Goal: Task Accomplishment & Management: Manage account settings

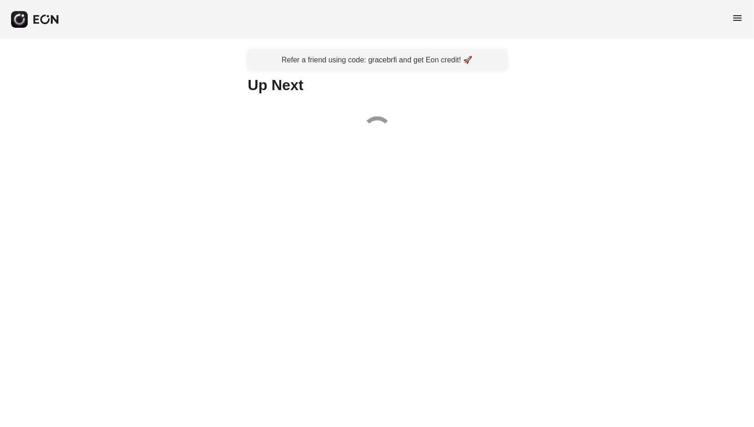
click at [752, 15] on div "menu" at bounding box center [377, 19] width 754 height 39
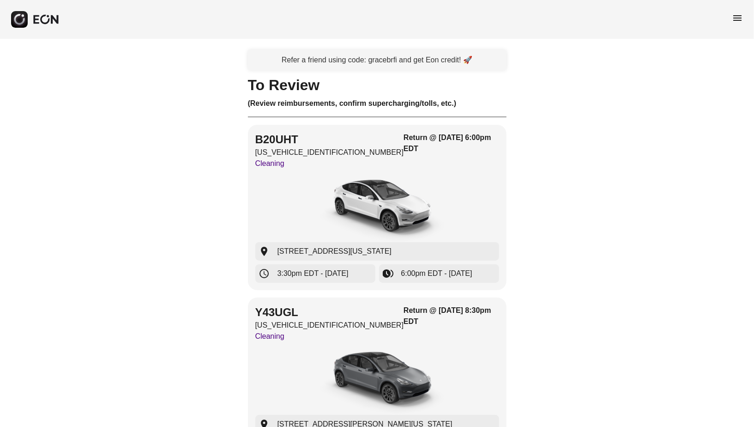
click at [746, 15] on div "menu" at bounding box center [377, 19] width 754 height 39
click at [741, 20] on span "menu" at bounding box center [737, 17] width 11 height 11
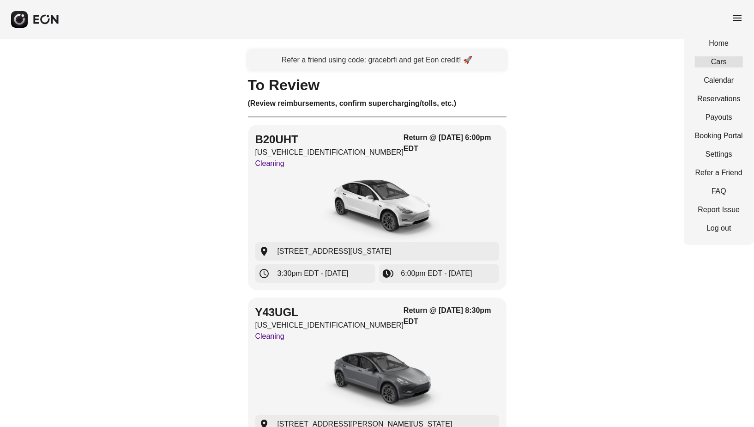
click at [708, 61] on link "Cars" at bounding box center [719, 61] width 48 height 11
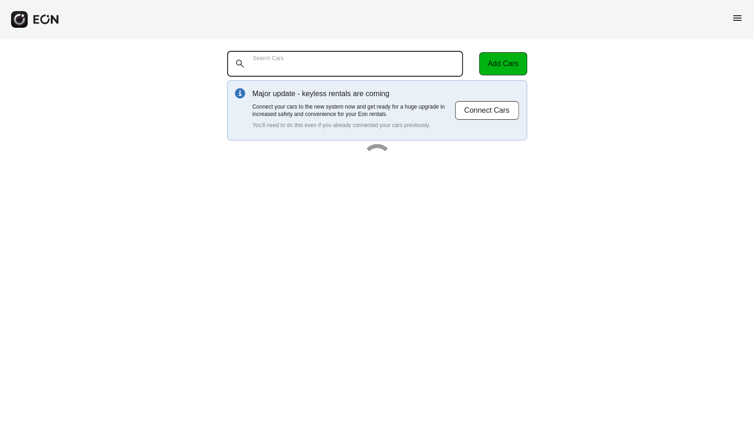
click at [408, 63] on Cars "Search Cars" at bounding box center [345, 64] width 236 height 26
paste Cars "*******"
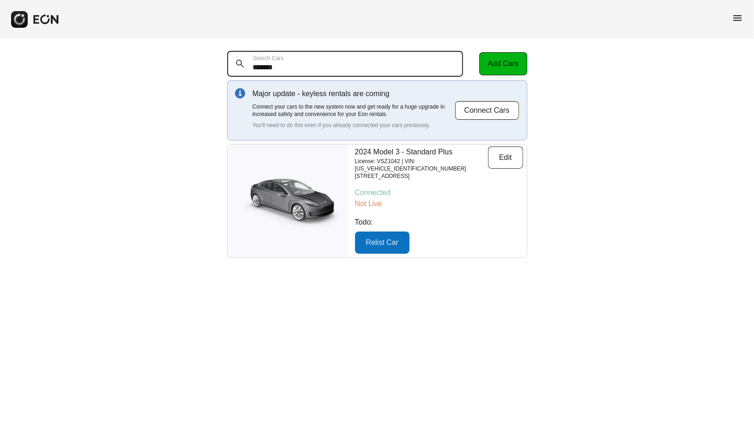
type Cars "*******"
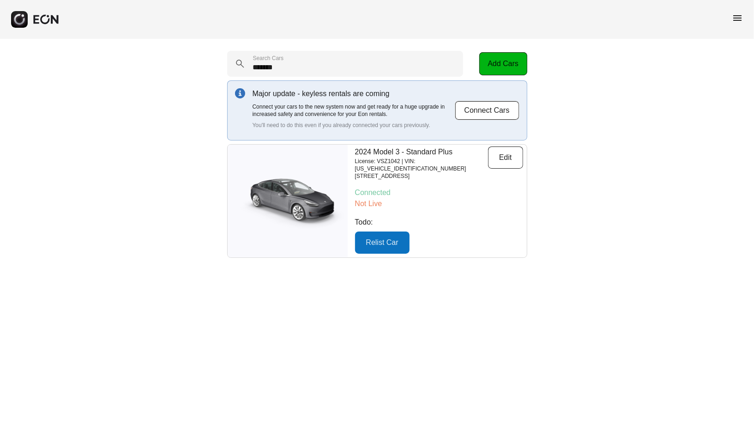
click at [427, 162] on p "License: VSZ1042 | VIN: 5YJ3E1EA0RF763382" at bounding box center [421, 164] width 133 height 15
copy p "5YJ3E1EA0RF763382"
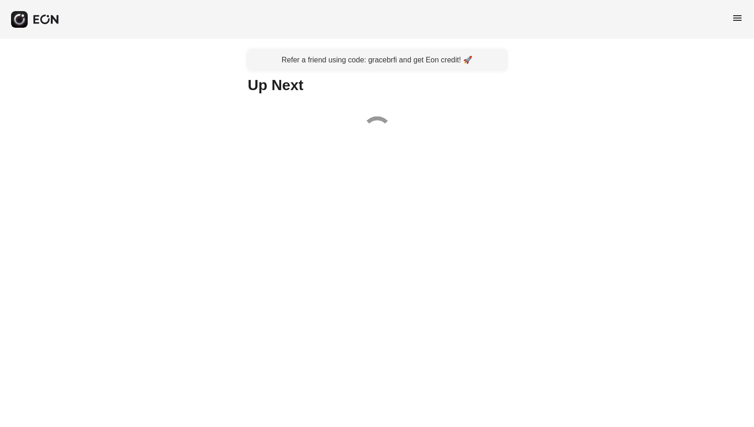
click at [736, 11] on div "menu" at bounding box center [377, 19] width 754 height 39
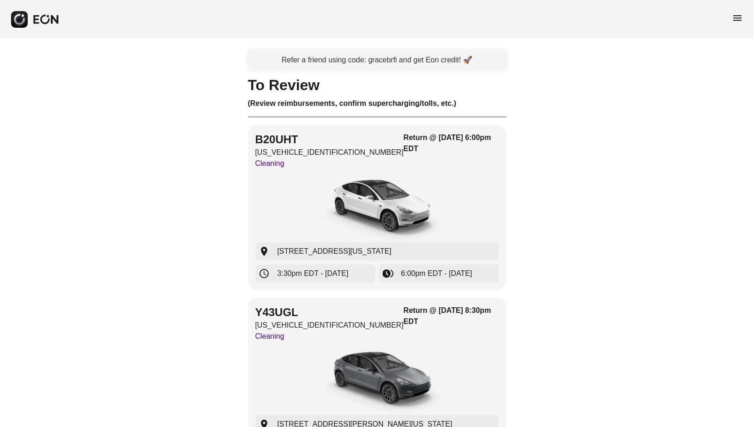
click at [739, 24] on div "menu" at bounding box center [737, 19] width 11 height 14
click at [738, 24] on div "menu" at bounding box center [737, 19] width 11 height 14
click at [738, 20] on span "menu" at bounding box center [737, 17] width 11 height 11
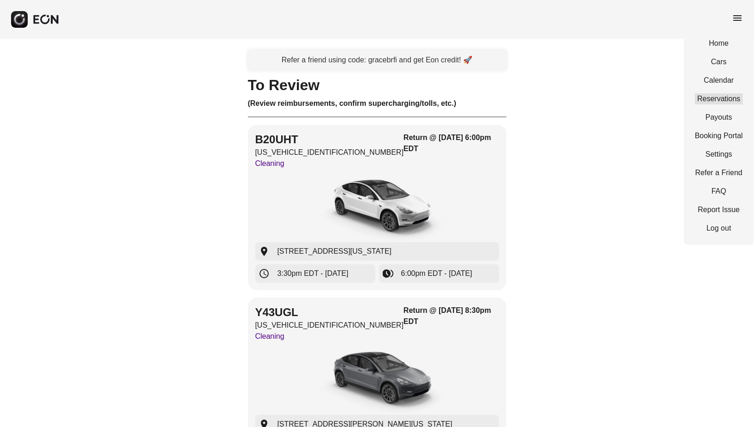
click at [728, 100] on link "Reservations" at bounding box center [719, 98] width 48 height 11
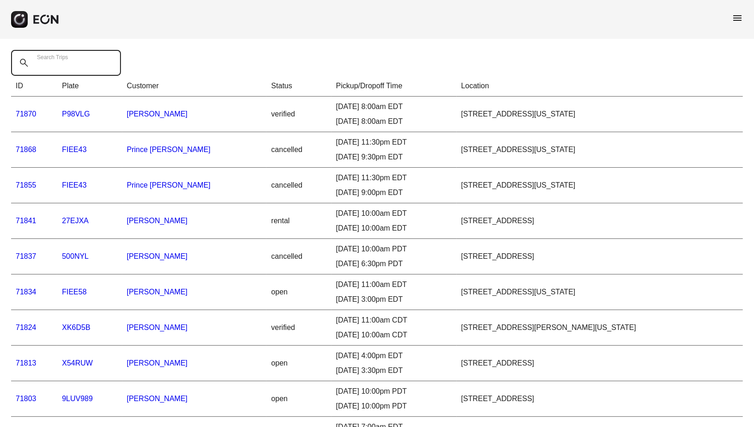
click at [82, 70] on Trips "Search Trips" at bounding box center [66, 63] width 110 height 26
paste Trips "*****"
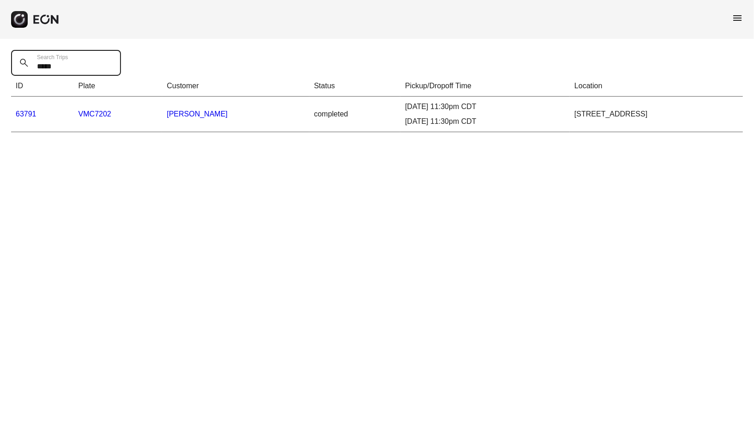
type Trips "*****"
click at [17, 111] on link "63791" at bounding box center [26, 114] width 21 height 8
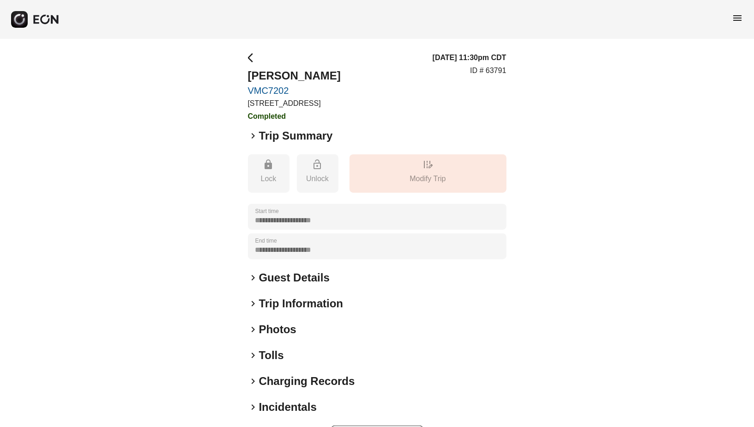
scroll to position [33, 0]
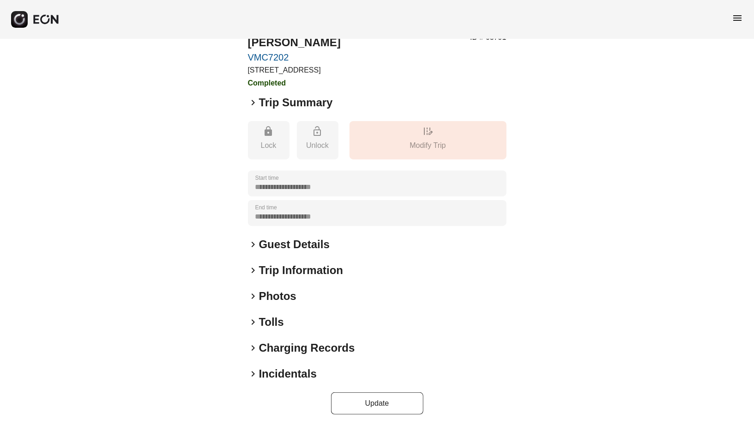
click at [292, 368] on h2 "Incidentals" at bounding box center [288, 373] width 58 height 15
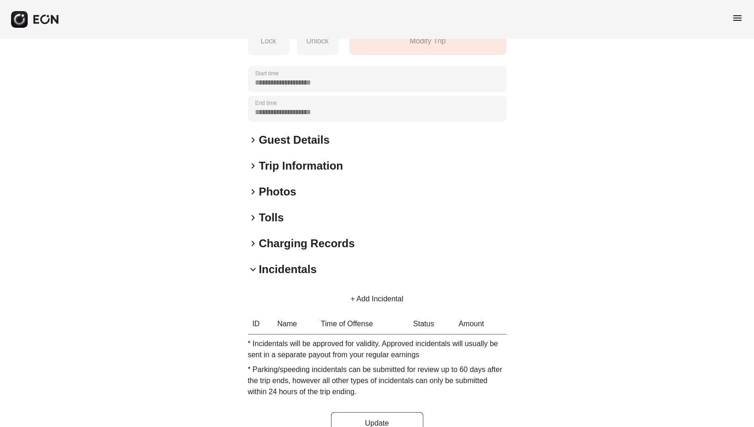
scroll to position [157, 0]
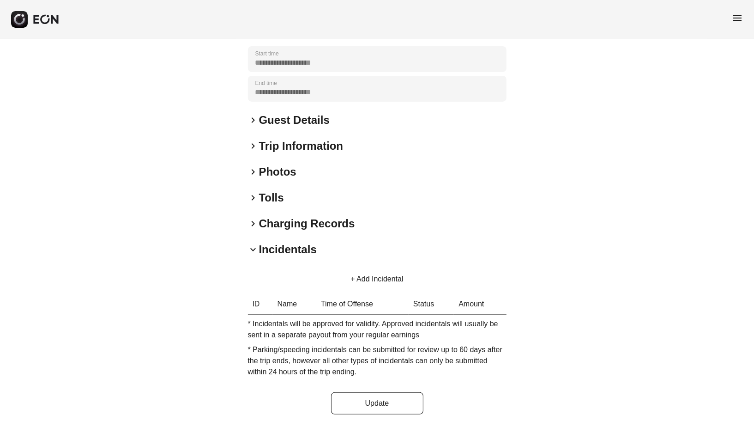
click at [373, 281] on button "+ Add Incidental" at bounding box center [376, 279] width 75 height 22
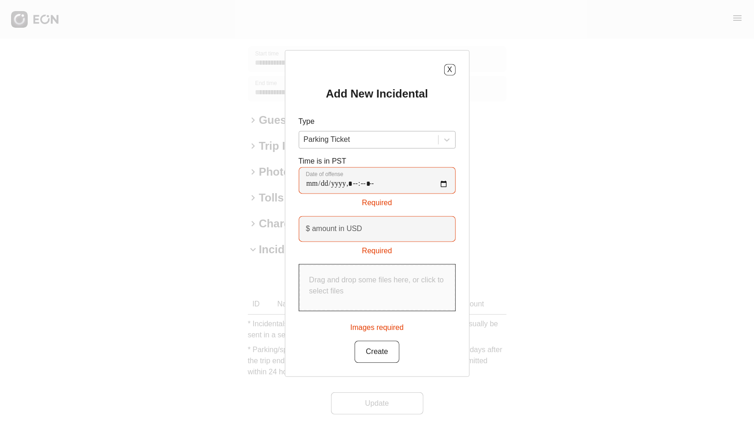
click at [370, 144] on div at bounding box center [369, 139] width 130 height 13
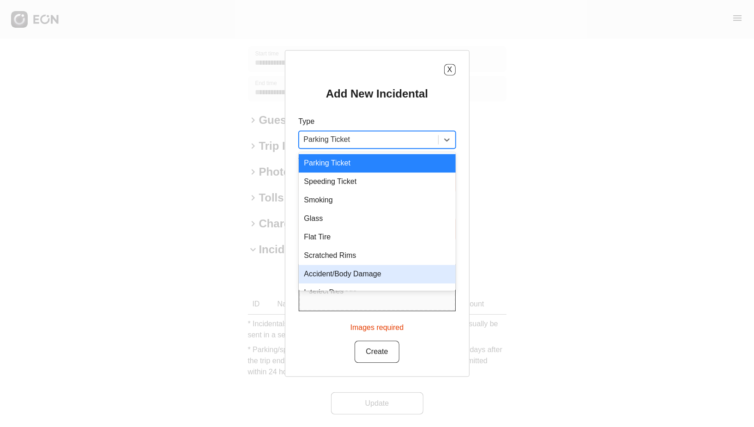
scroll to position [12, 0]
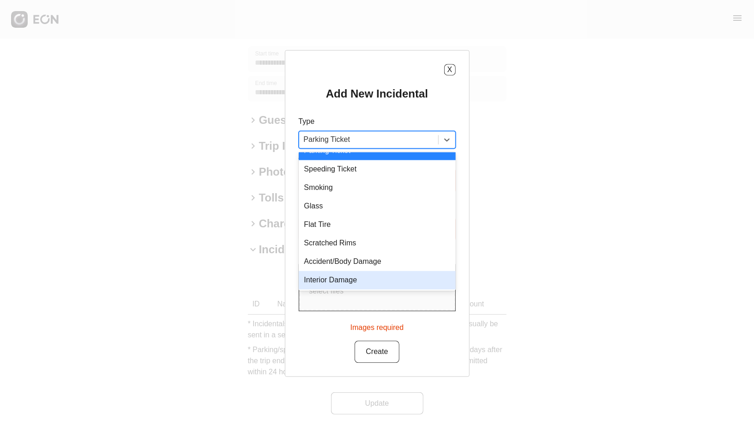
click at [363, 278] on div "Interior Damage" at bounding box center [377, 280] width 157 height 18
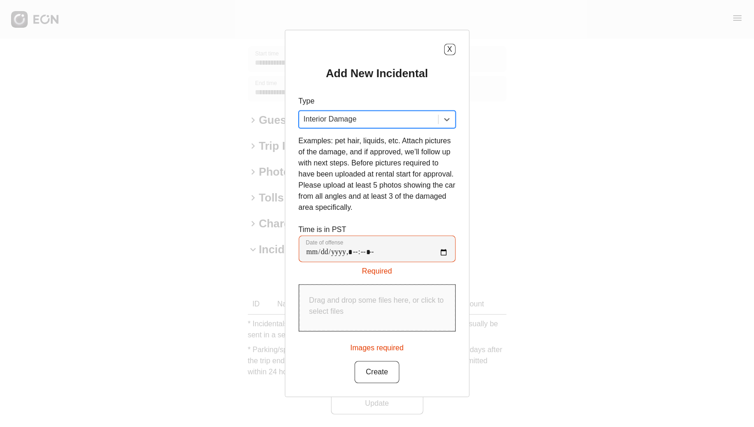
click at [406, 128] on div "Interior Damage" at bounding box center [377, 120] width 157 height 18
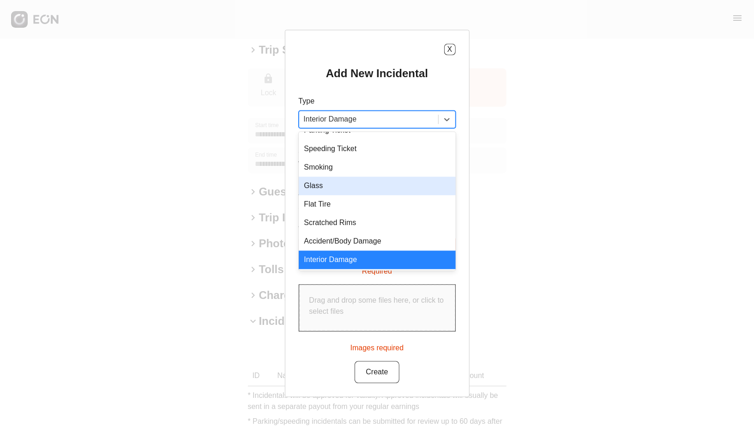
click at [383, 192] on div "Glass" at bounding box center [377, 186] width 157 height 18
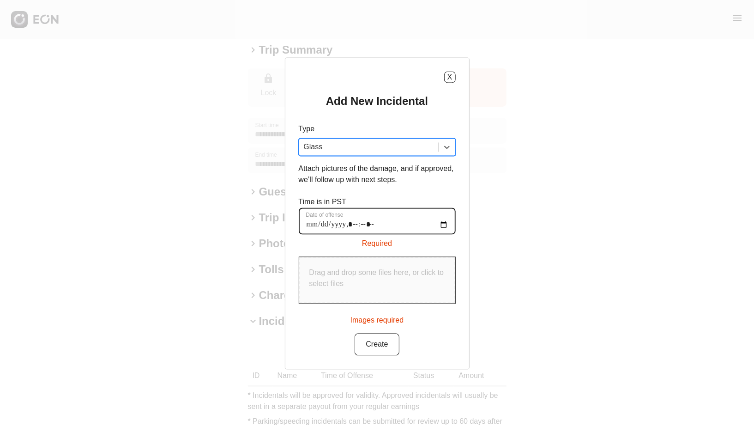
click at [307, 224] on offense "Date of offense" at bounding box center [377, 221] width 157 height 27
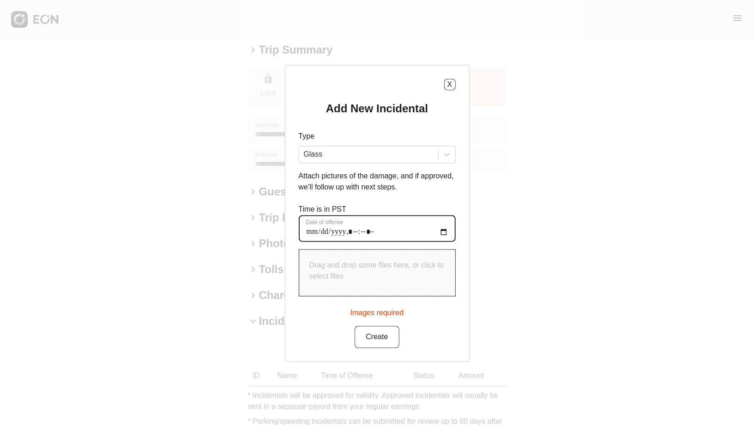
click at [398, 234] on offense "Date of offense" at bounding box center [377, 228] width 157 height 27
type offense "**********"
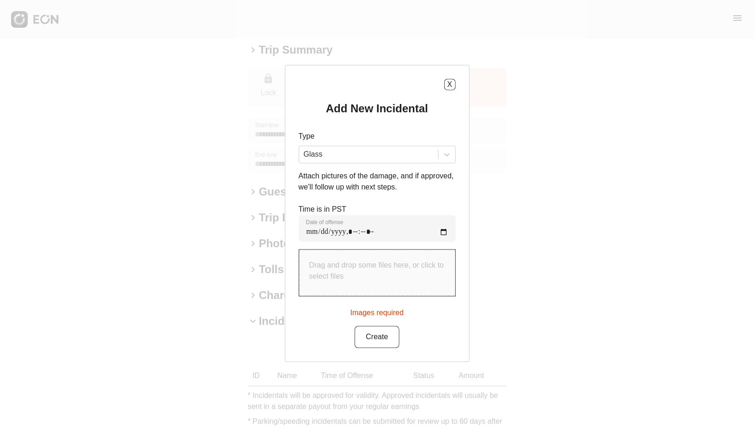
click at [382, 265] on p "Drag and drop some files here, or click to select files" at bounding box center [377, 271] width 136 height 22
type input "**********"
click at [373, 337] on button "Create" at bounding box center [377, 335] width 44 height 22
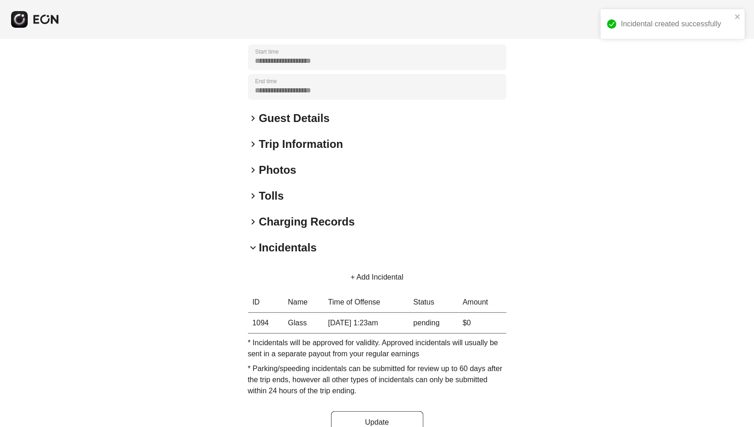
scroll to position [178, 0]
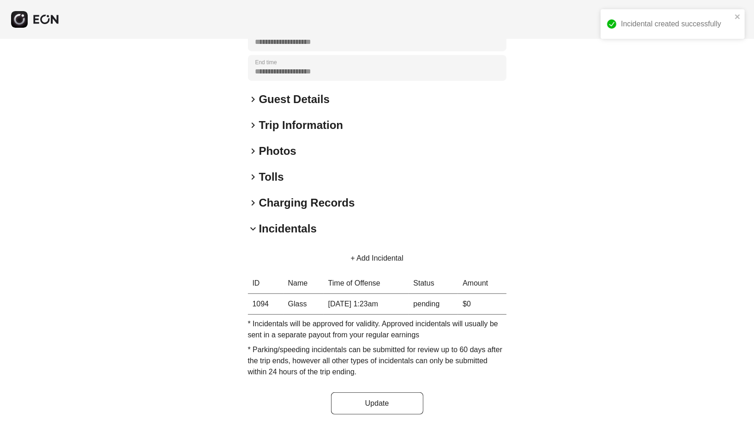
click at [380, 255] on button "+ Add Incidental" at bounding box center [376, 258] width 75 height 22
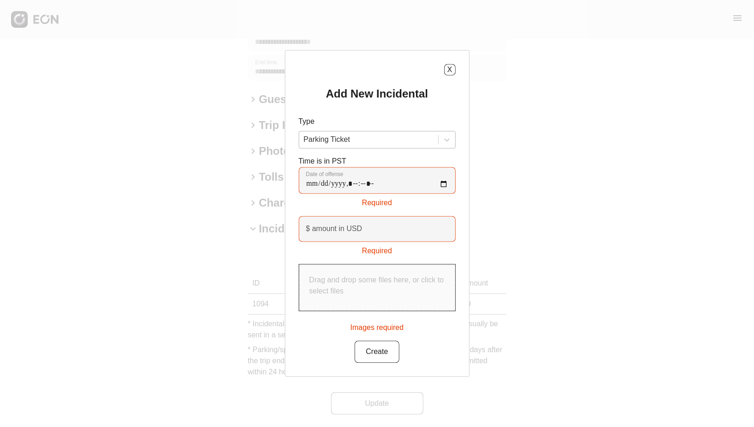
click at [403, 135] on div at bounding box center [369, 139] width 130 height 13
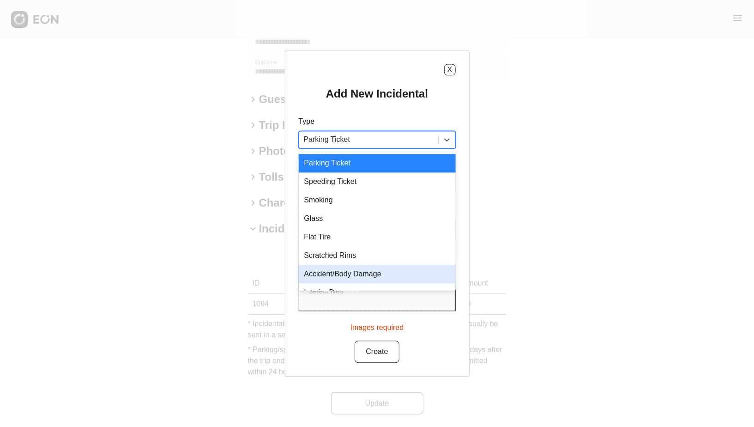
click at [349, 272] on div "Accident/Body Damage" at bounding box center [377, 274] width 157 height 18
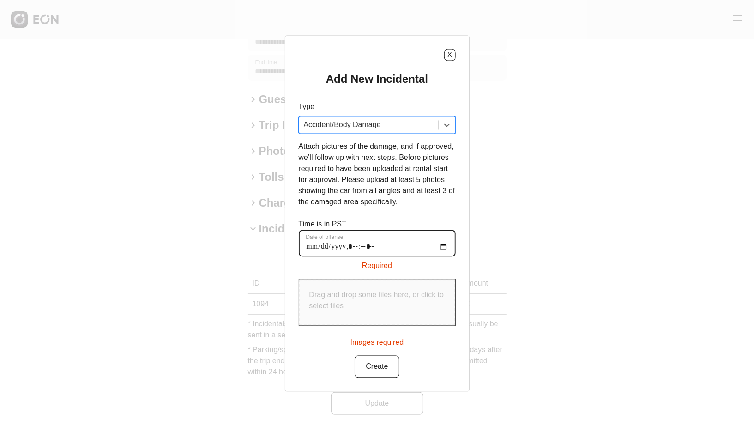
click at [353, 241] on offense "Date of offense" at bounding box center [377, 243] width 157 height 27
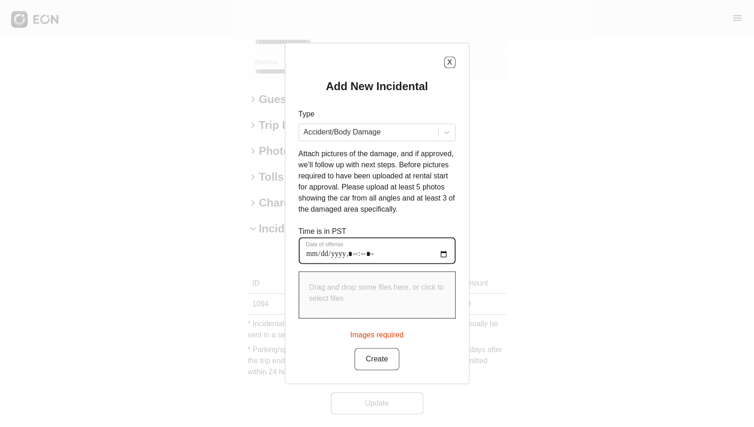
type offense "**********"
click at [431, 300] on p "Drag and drop some files here, or click to select files" at bounding box center [377, 293] width 136 height 22
click at [378, 353] on button "Create" at bounding box center [377, 359] width 44 height 22
click at [378, 352] on button "Create" at bounding box center [377, 359] width 44 height 22
click at [382, 296] on p "Drag and drop some files here, or click to select files" at bounding box center [377, 293] width 136 height 22
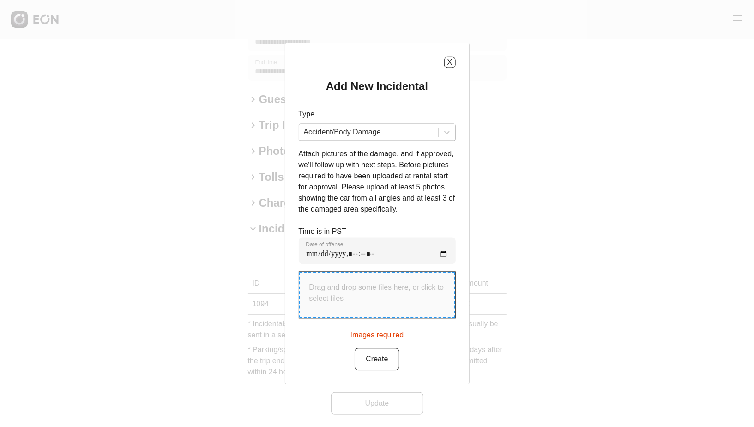
click at [389, 131] on div at bounding box center [369, 132] width 130 height 13
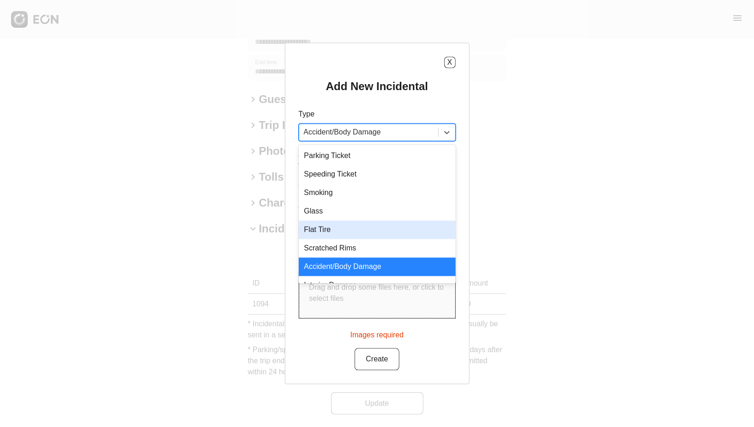
scroll to position [12, 0]
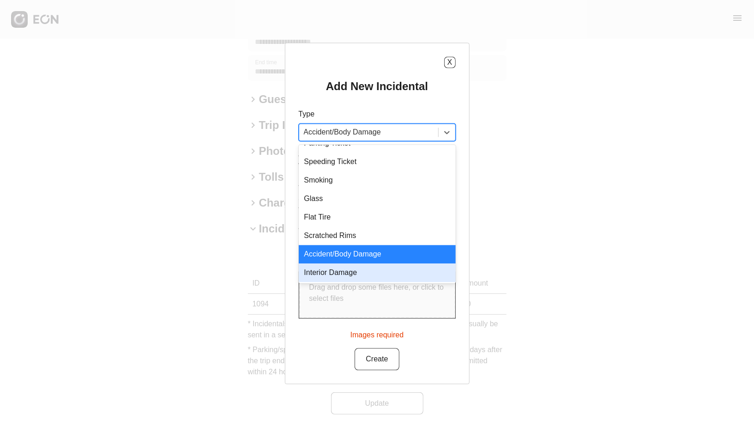
click at [369, 275] on div "Interior Damage" at bounding box center [377, 273] width 157 height 18
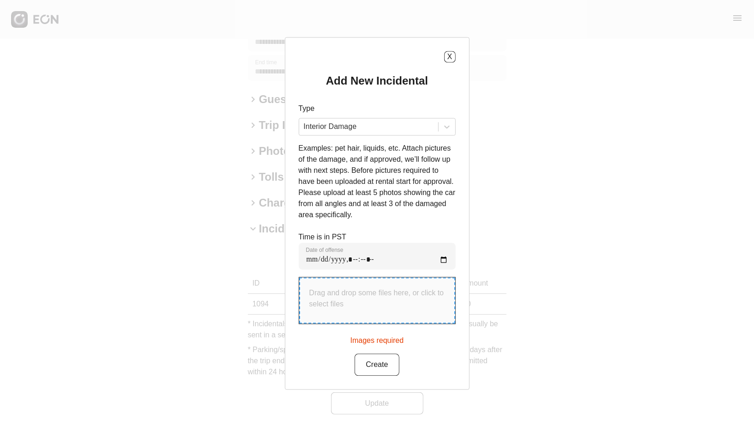
click at [373, 305] on p "Drag and drop some files here, or click to select files" at bounding box center [377, 299] width 136 height 22
type input "**********"
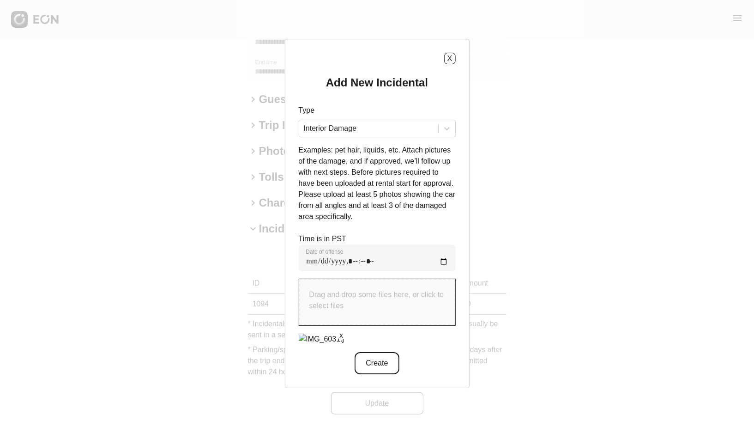
click at [371, 371] on button "Create" at bounding box center [377, 363] width 44 height 22
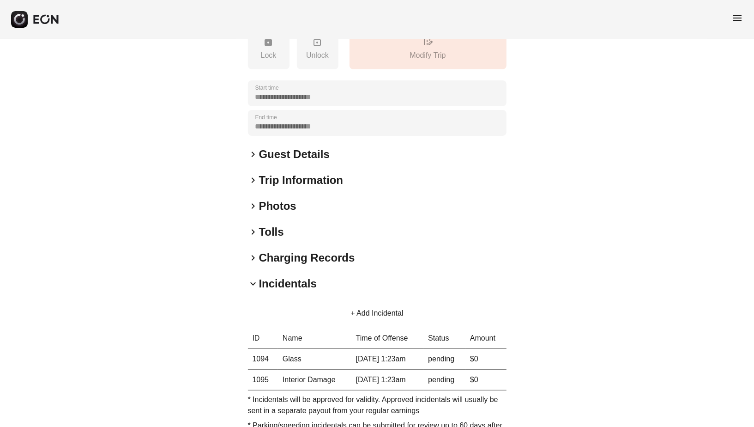
scroll to position [198, 0]
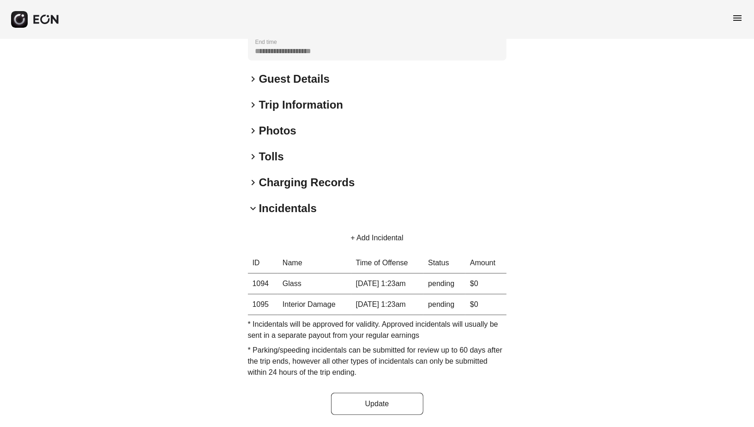
click at [253, 206] on span "keyboard_arrow_down" at bounding box center [253, 208] width 11 height 11
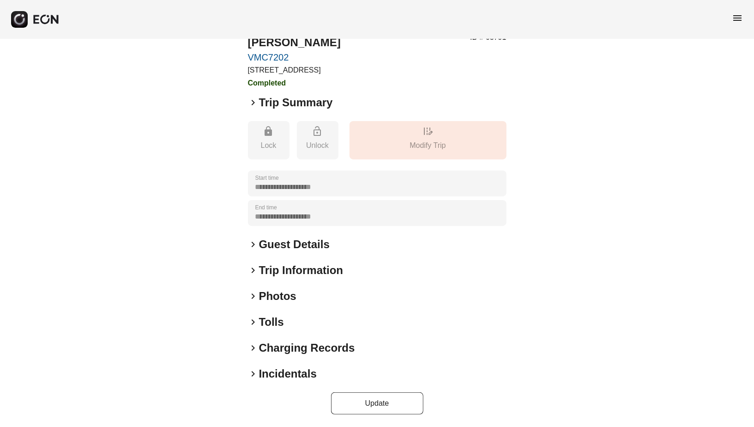
click at [283, 376] on h2 "Incidentals" at bounding box center [288, 373] width 58 height 15
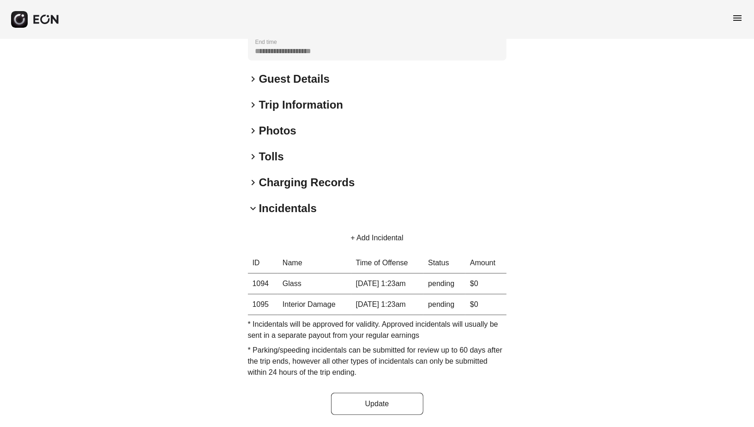
click at [382, 234] on button "+ Add Incidental" at bounding box center [376, 238] width 75 height 22
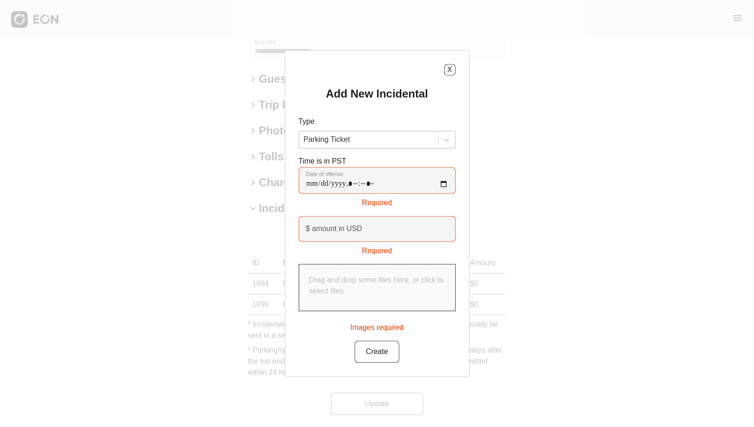
click at [333, 146] on div at bounding box center [369, 139] width 130 height 13
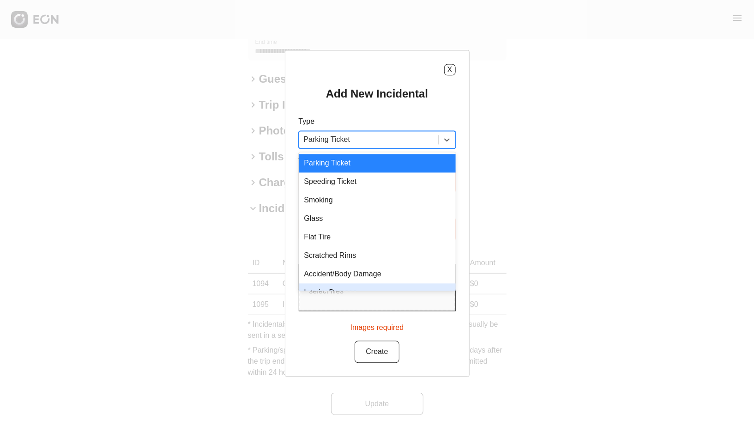
scroll to position [12, 0]
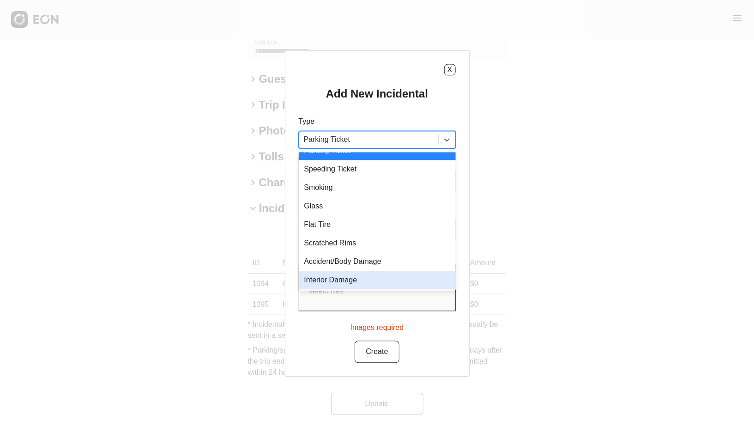
click at [326, 276] on div "Interior Damage" at bounding box center [377, 280] width 157 height 18
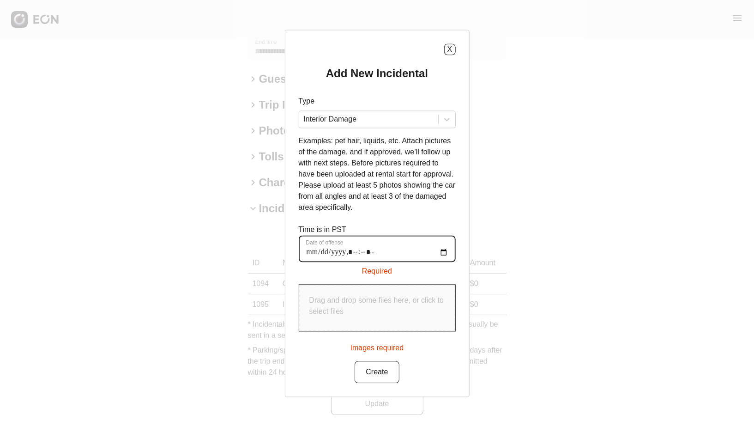
click at [310, 250] on offense "Date of offense" at bounding box center [377, 248] width 157 height 27
type offense "**********"
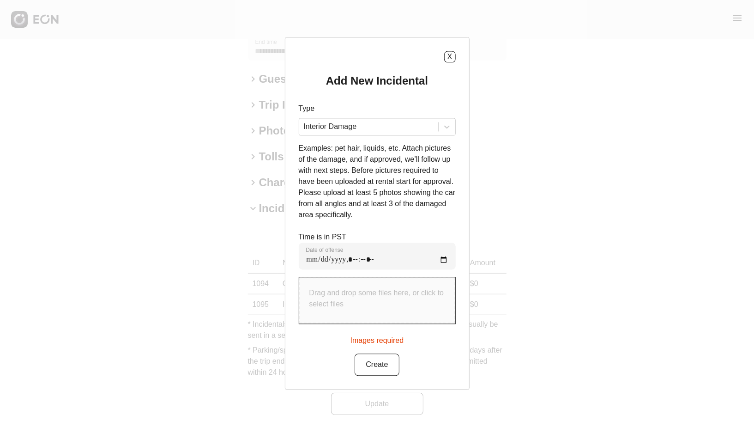
click at [350, 316] on div "Drag and drop some files here, or click to select files" at bounding box center [377, 300] width 156 height 46
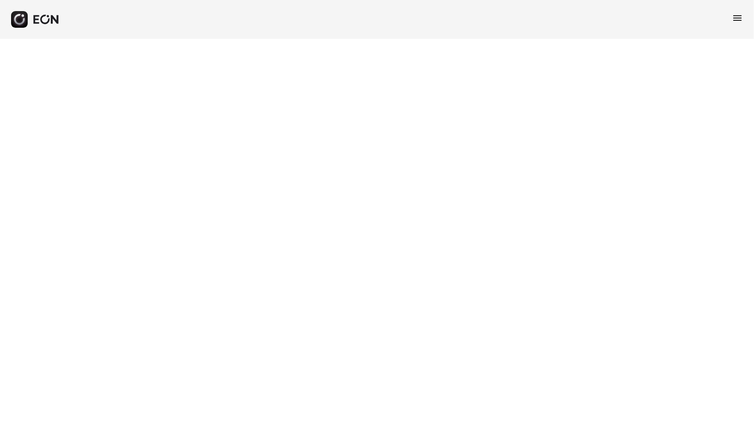
click at [737, 26] on div "menu" at bounding box center [377, 19] width 754 height 39
click at [737, 19] on span "menu" at bounding box center [737, 17] width 11 height 11
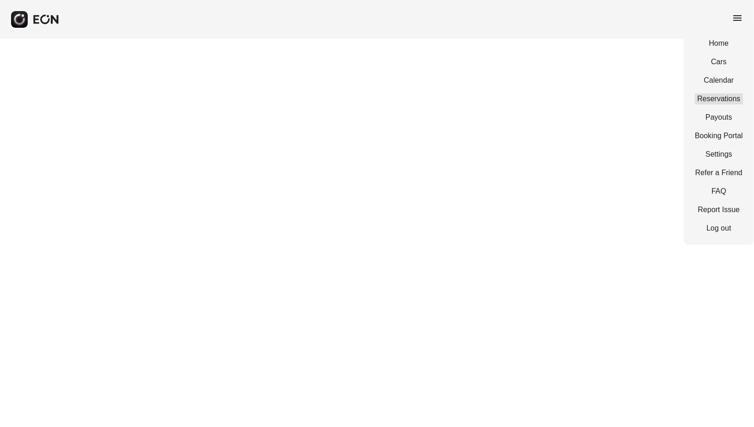
click at [725, 100] on link "Reservations" at bounding box center [719, 98] width 48 height 11
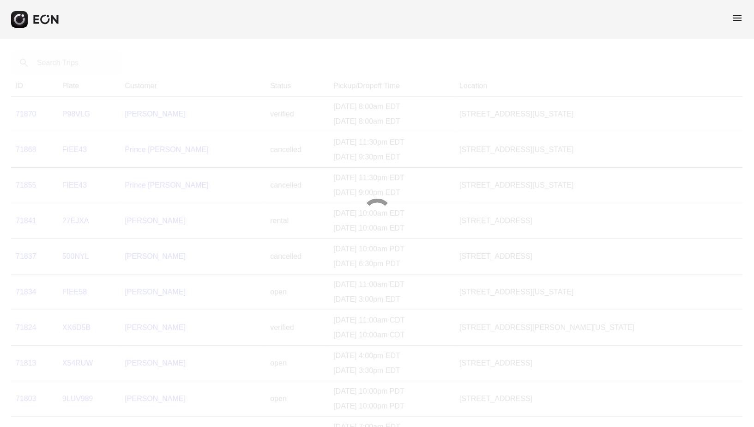
click at [78, 68] on div at bounding box center [377, 213] width 754 height 427
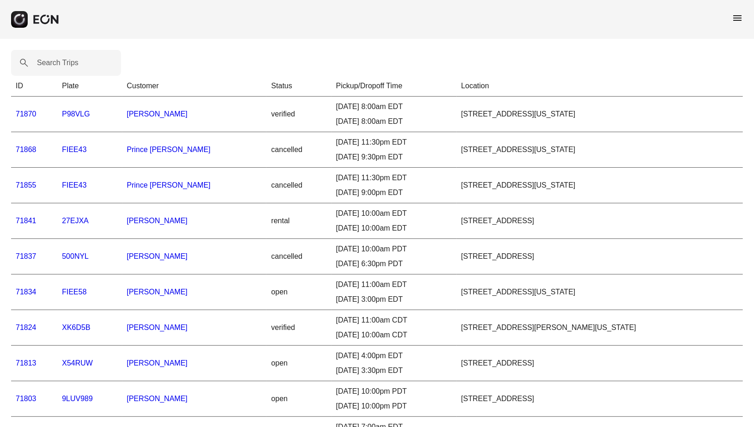
click at [78, 68] on label "Search Trips" at bounding box center [58, 62] width 42 height 11
click at [78, 68] on Trips "Search Trips" at bounding box center [66, 63] width 110 height 26
type Trips "*****"
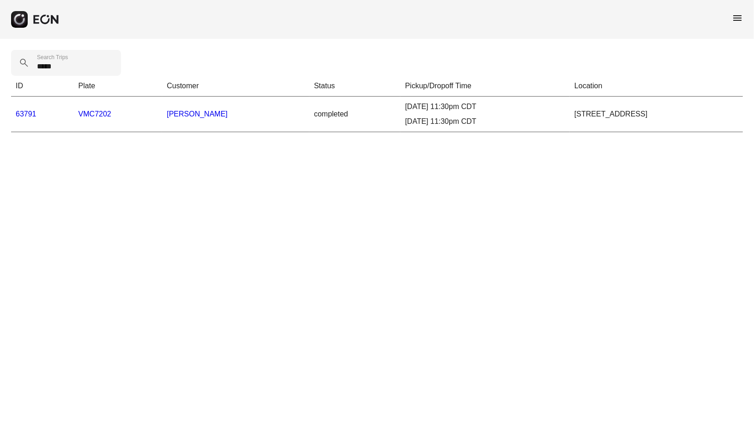
click at [18, 114] on link "63791" at bounding box center [26, 114] width 21 height 8
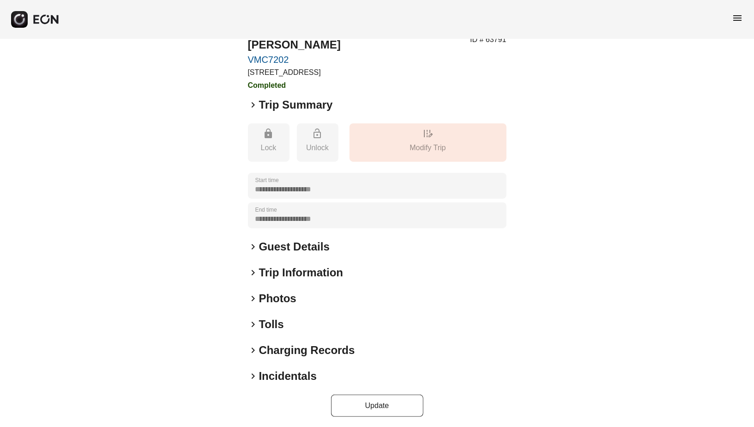
scroll to position [33, 0]
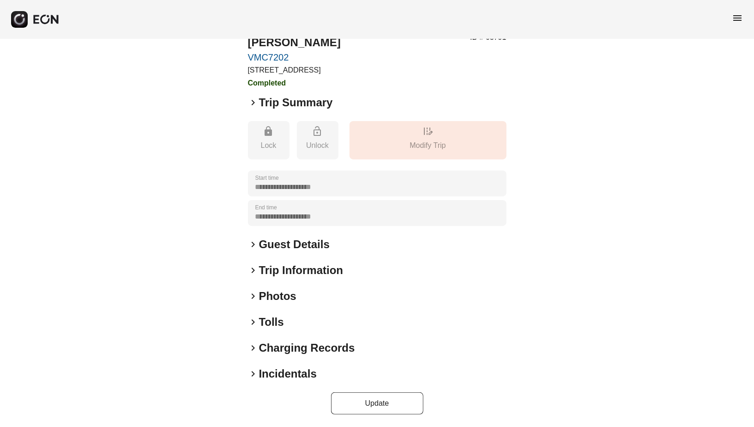
click at [335, 373] on div "keyboard_arrow_right Incidentals" at bounding box center [377, 373] width 259 height 15
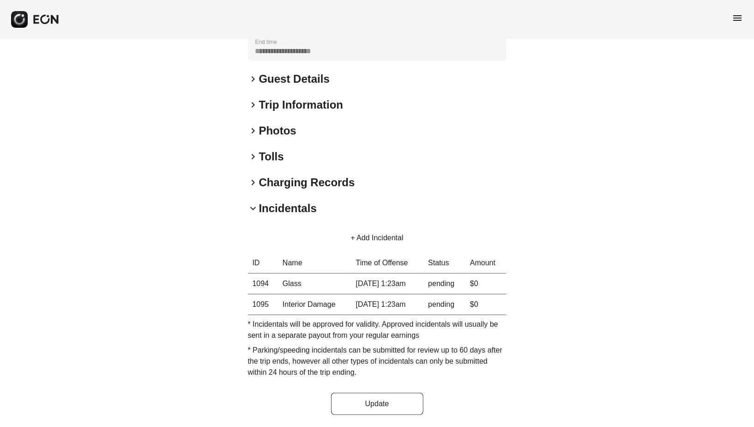
click at [368, 228] on button "+ Add Incidental" at bounding box center [376, 238] width 75 height 22
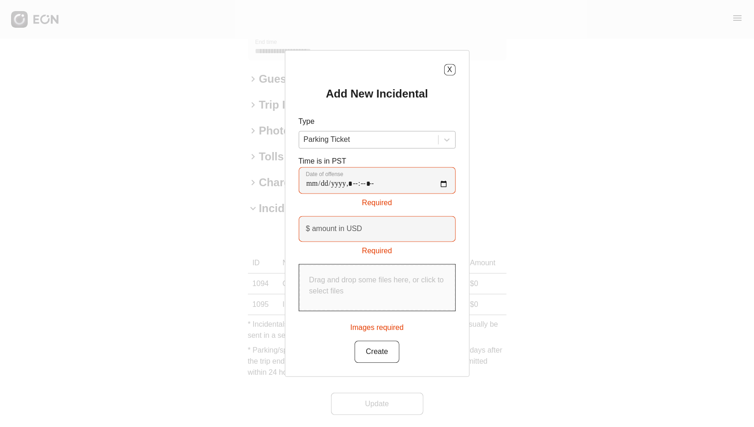
click at [344, 135] on div at bounding box center [369, 139] width 130 height 13
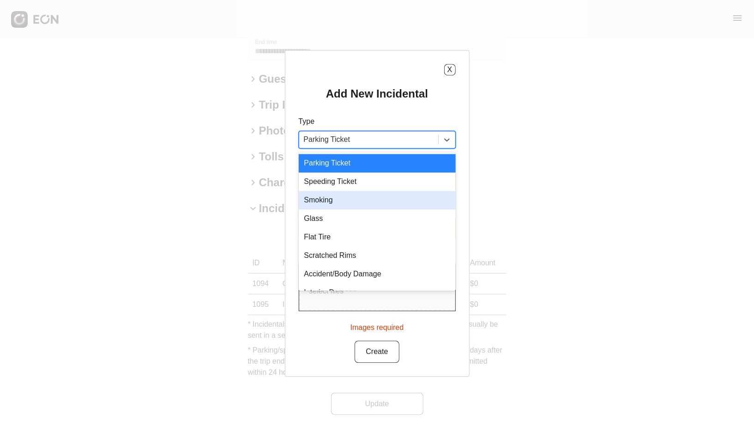
scroll to position [12, 0]
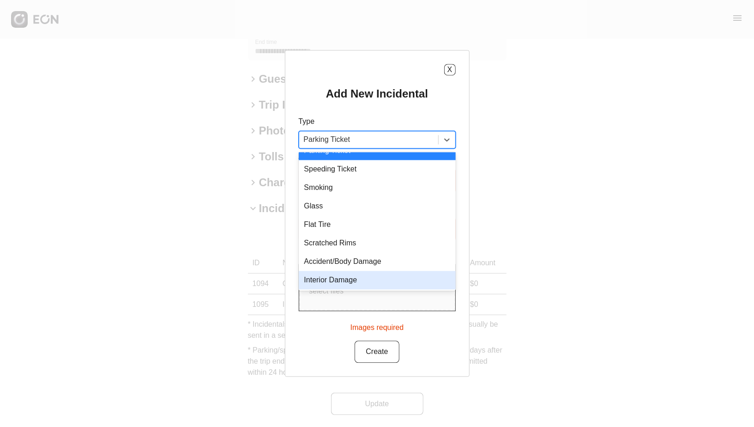
click at [340, 281] on div "Interior Damage" at bounding box center [377, 280] width 157 height 18
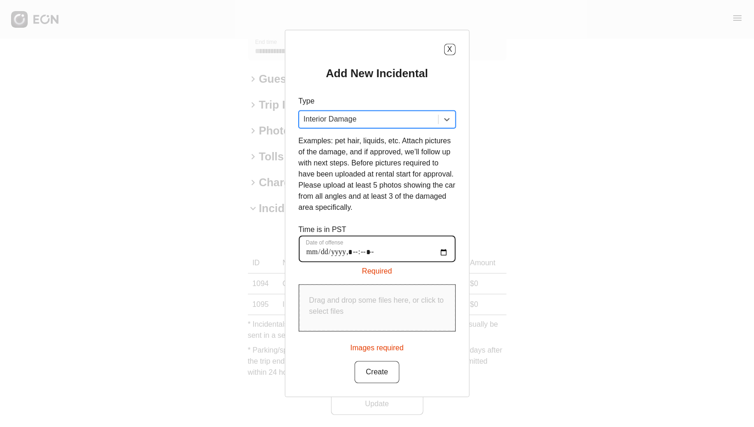
click at [313, 257] on offense "Date of offense" at bounding box center [377, 248] width 157 height 27
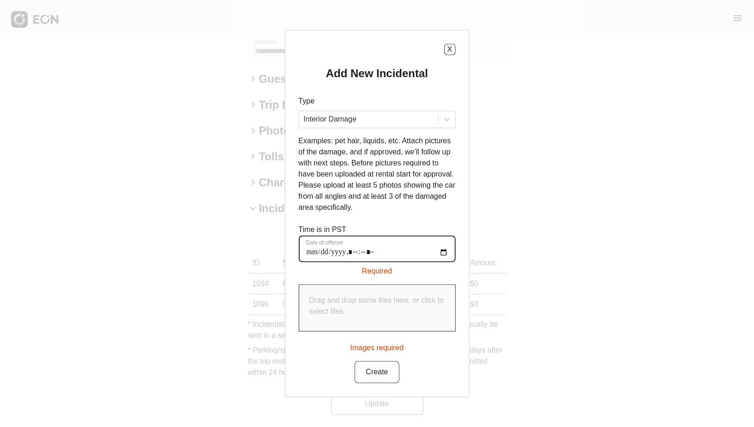
type offense "**********"
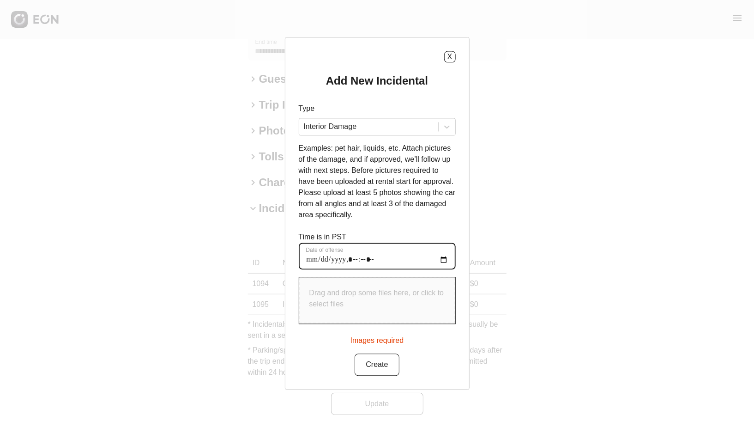
click at [440, 263] on offense "Date of offense" at bounding box center [377, 256] width 157 height 27
click at [401, 236] on div "Time is in PST Date of offense" at bounding box center [377, 251] width 157 height 38
click at [374, 294] on p "Drag and drop some files here, or click to select files" at bounding box center [377, 299] width 136 height 22
type input "**********"
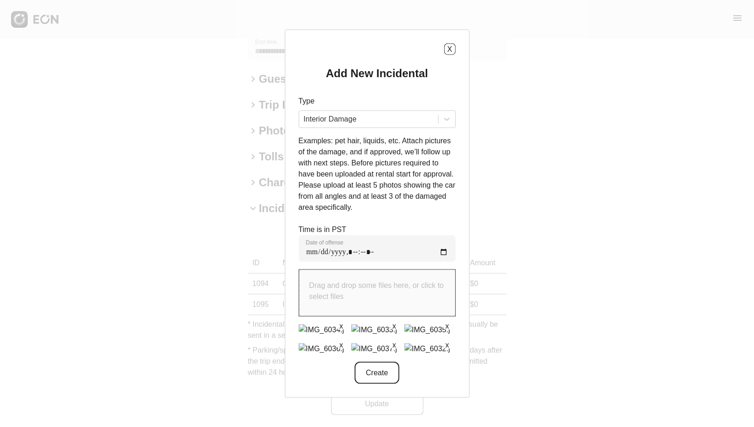
click at [384, 383] on button "Create" at bounding box center [377, 372] width 44 height 22
